Goal: Navigation & Orientation: Find specific page/section

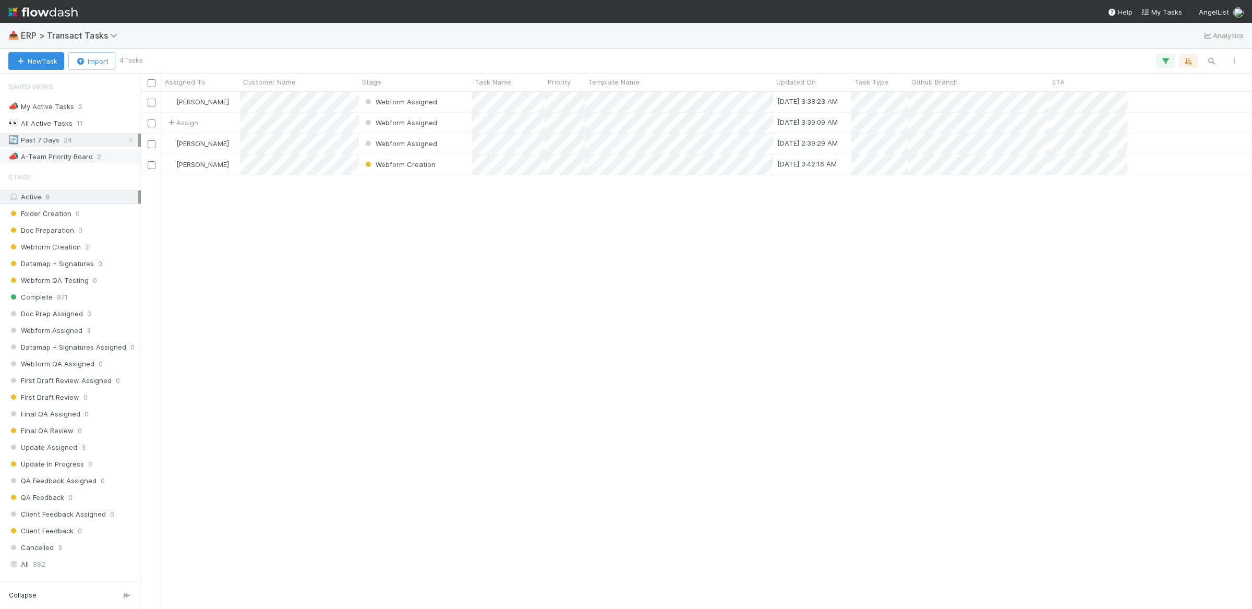
scroll to position [25, 0]
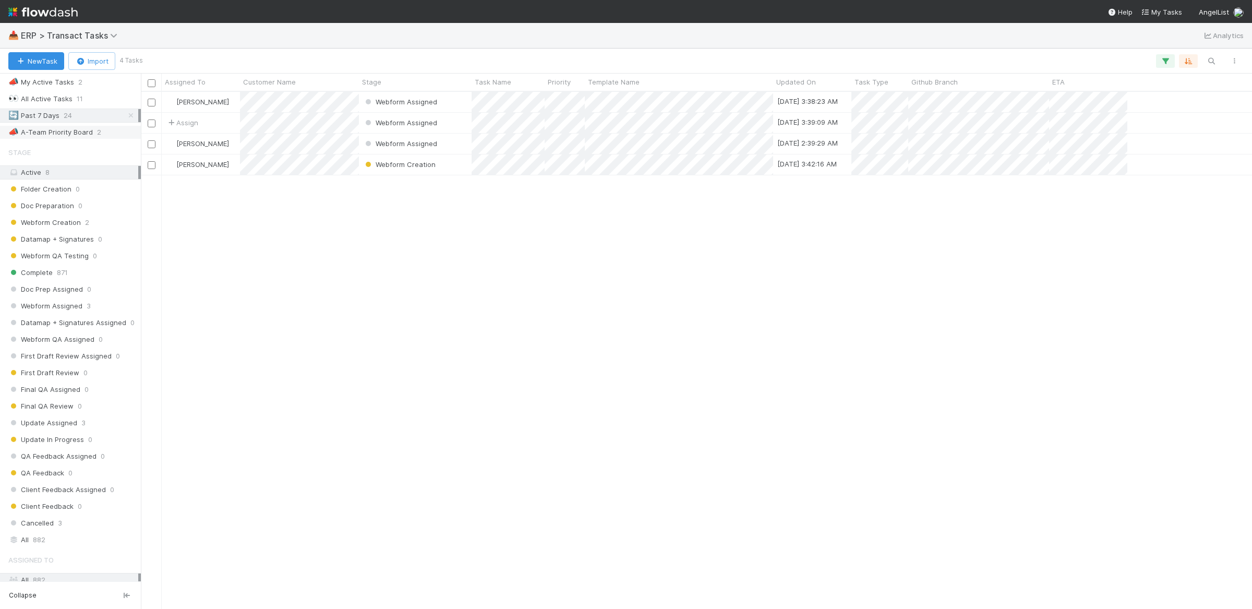
click at [67, 130] on div "📣 A-Team Priority Board" at bounding box center [50, 132] width 85 height 13
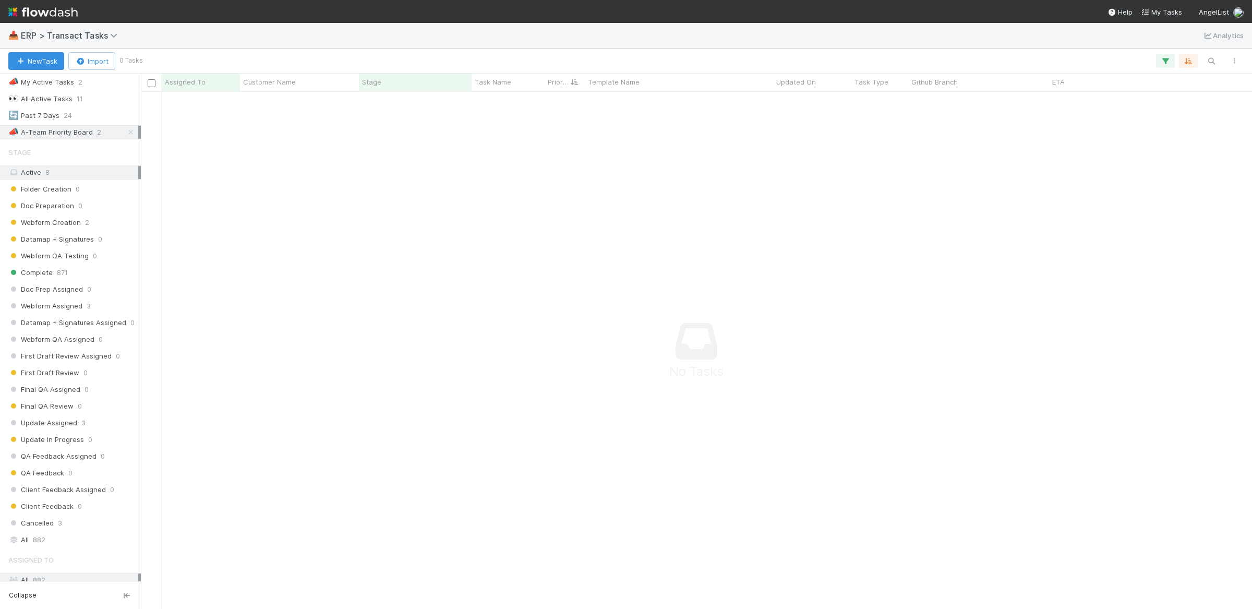
scroll to position [507, 1101]
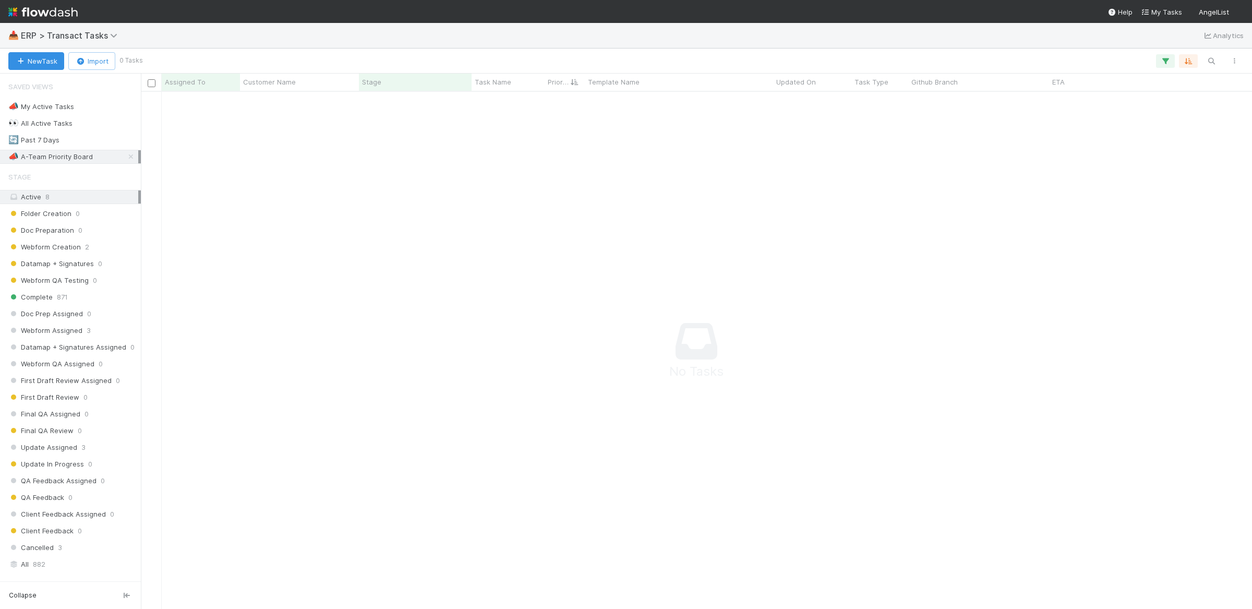
scroll to position [11, 10]
